Goal: Task Accomplishment & Management: Use online tool/utility

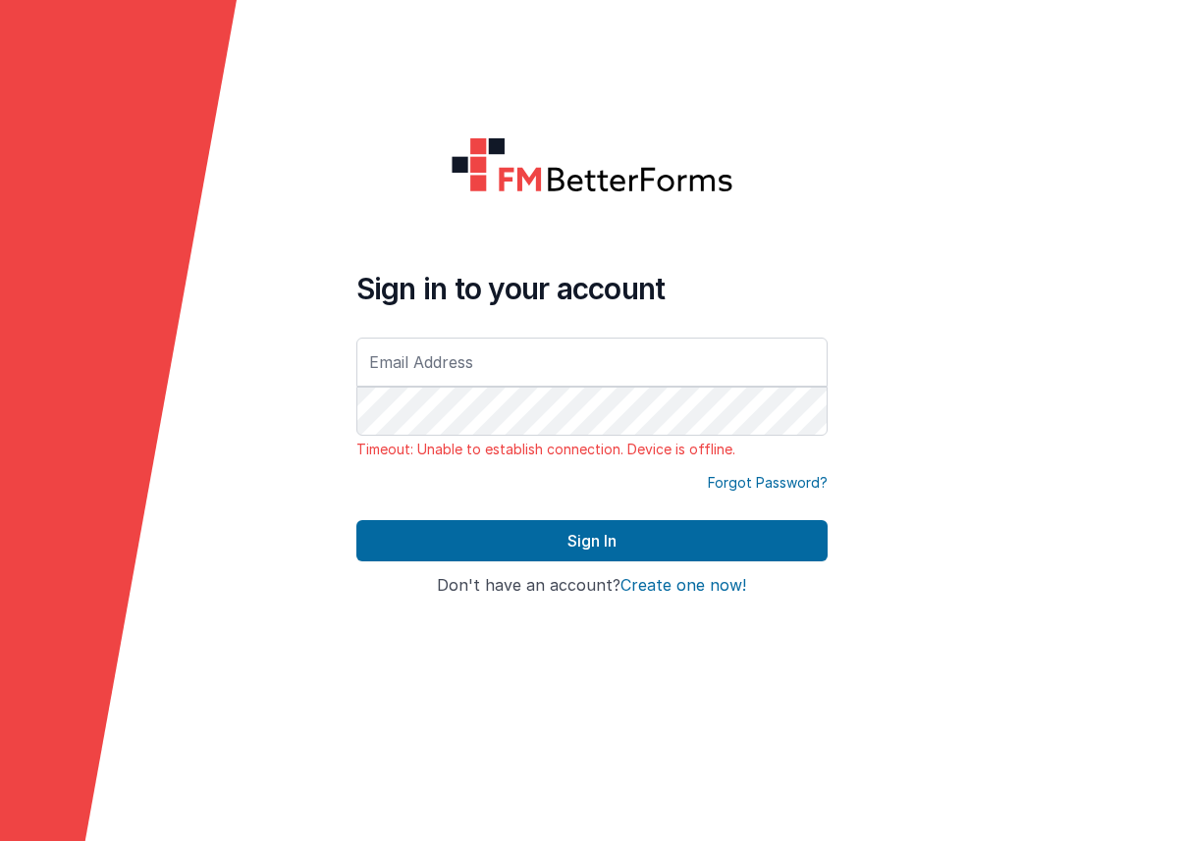
type input "[EMAIL_ADDRESS][DOMAIN_NAME]"
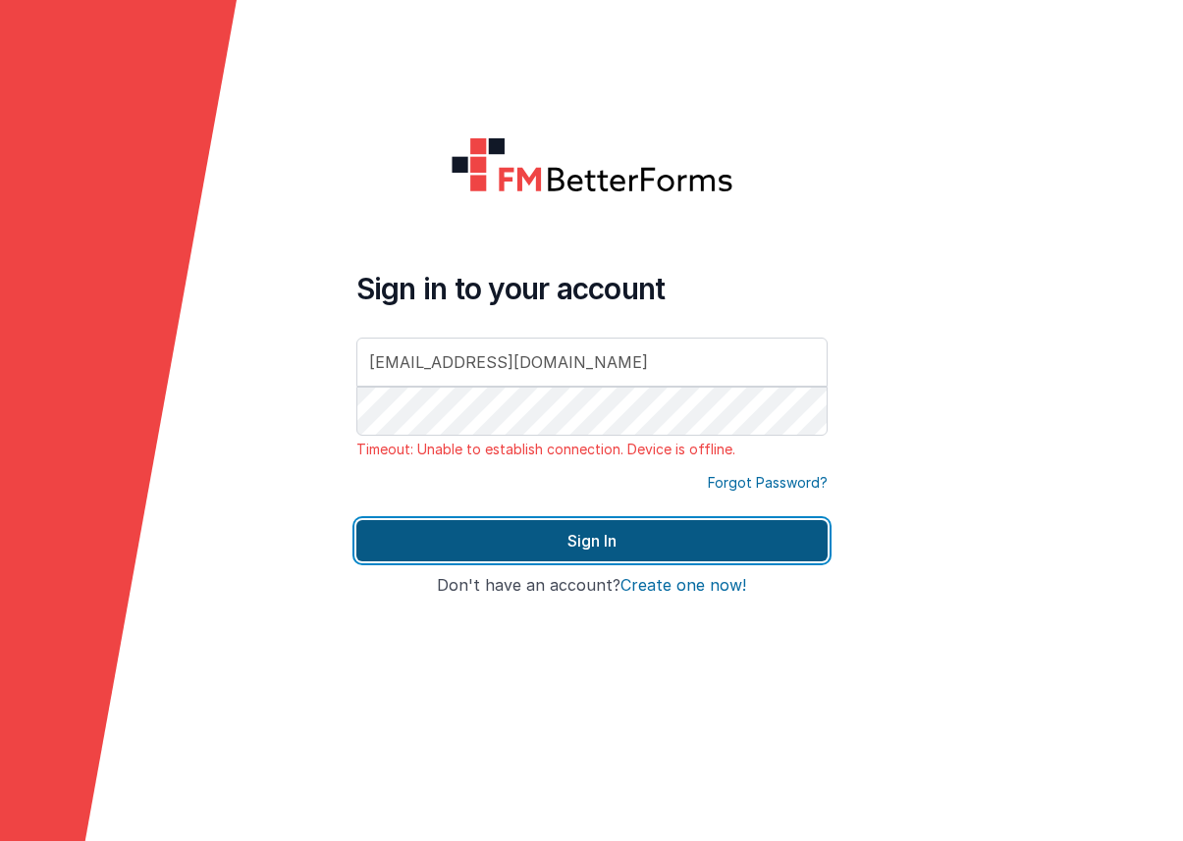
click at [606, 526] on button "Sign In" at bounding box center [591, 540] width 471 height 41
